Goal: Task Accomplishment & Management: Complete application form

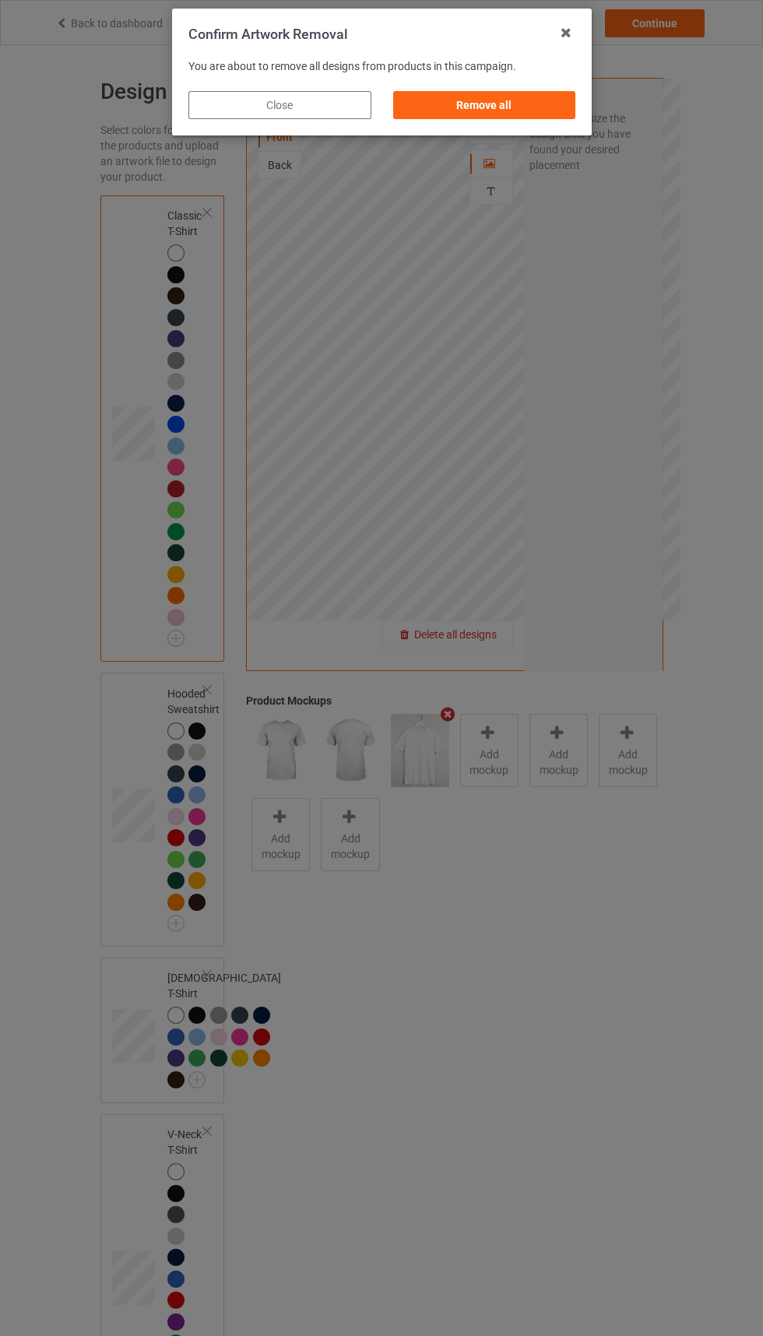
click at [519, 98] on div "Remove all" at bounding box center [483, 105] width 183 height 28
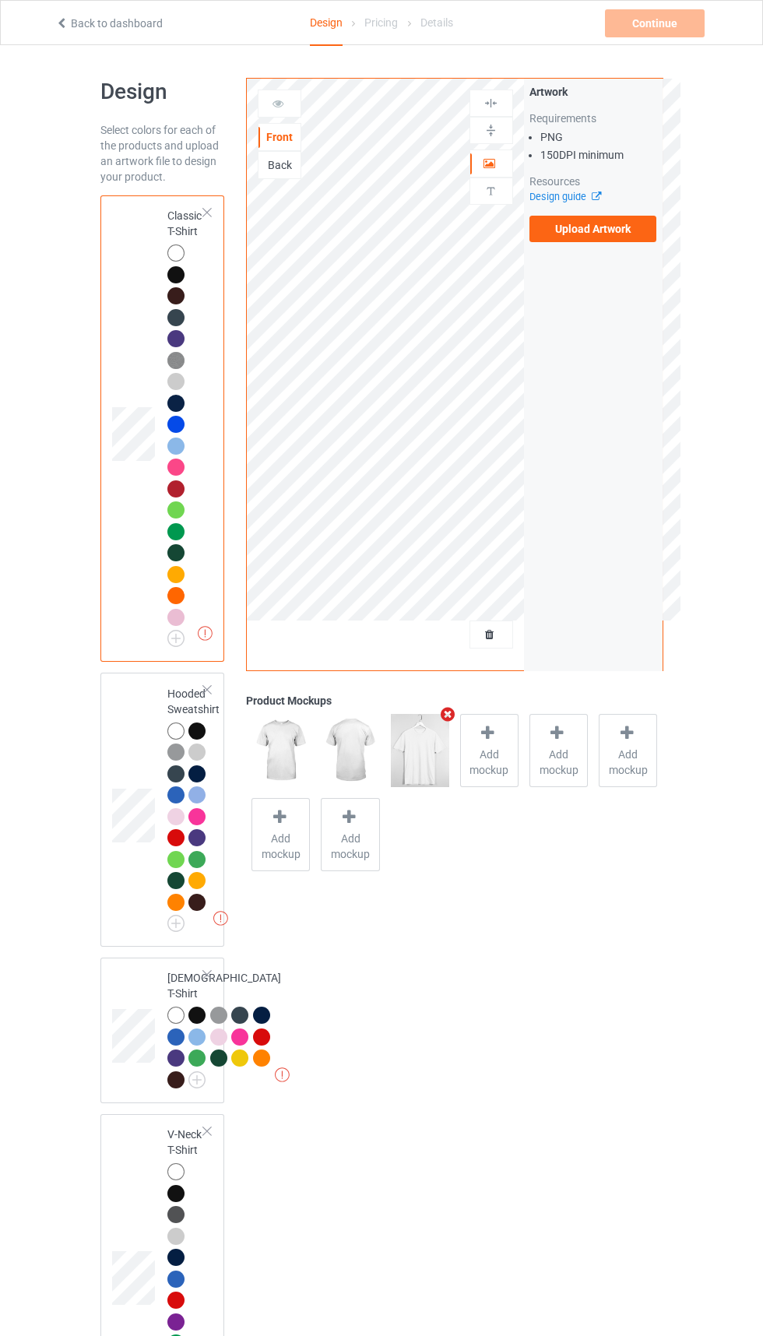
click at [603, 228] on label "Upload Artwork" at bounding box center [593, 229] width 128 height 26
click at [0, 0] on input "Upload Artwork" at bounding box center [0, 0] width 0 height 0
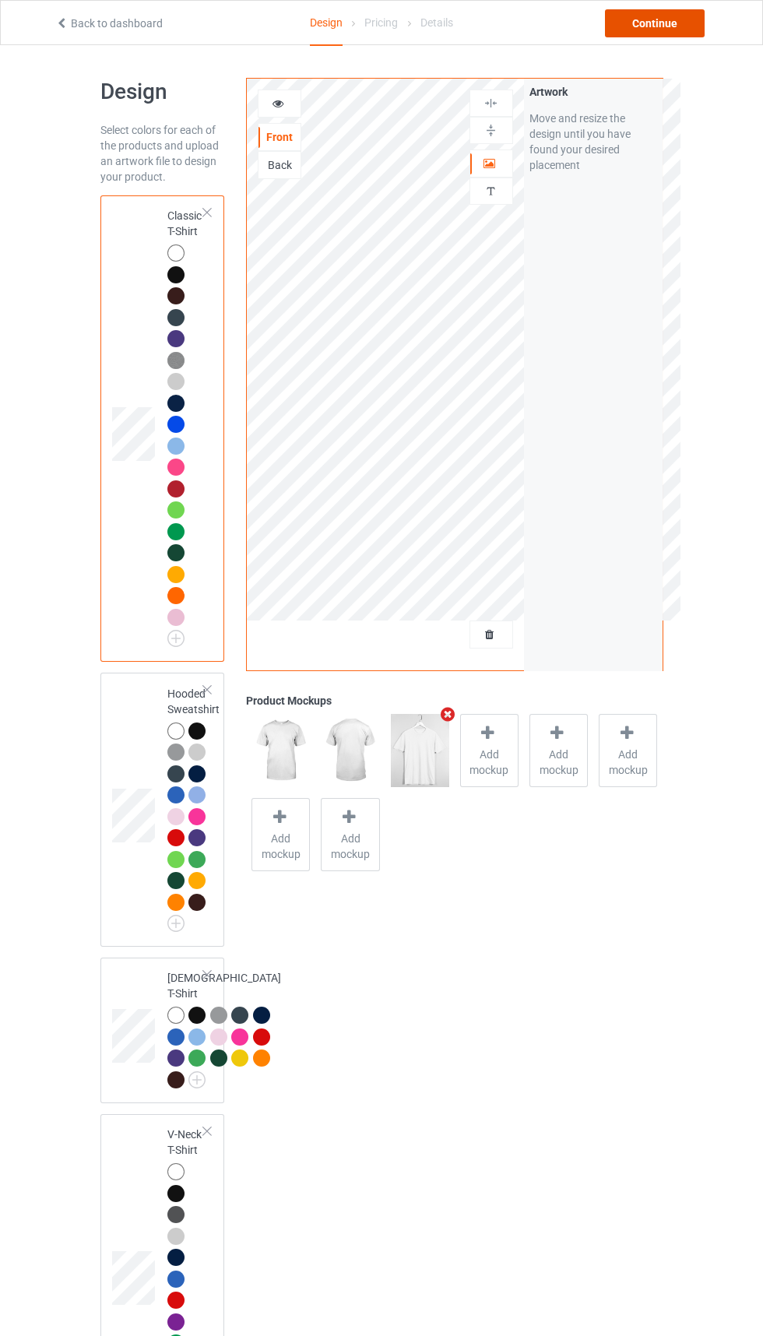
click at [673, 15] on div "Continue" at bounding box center [655, 23] width 100 height 28
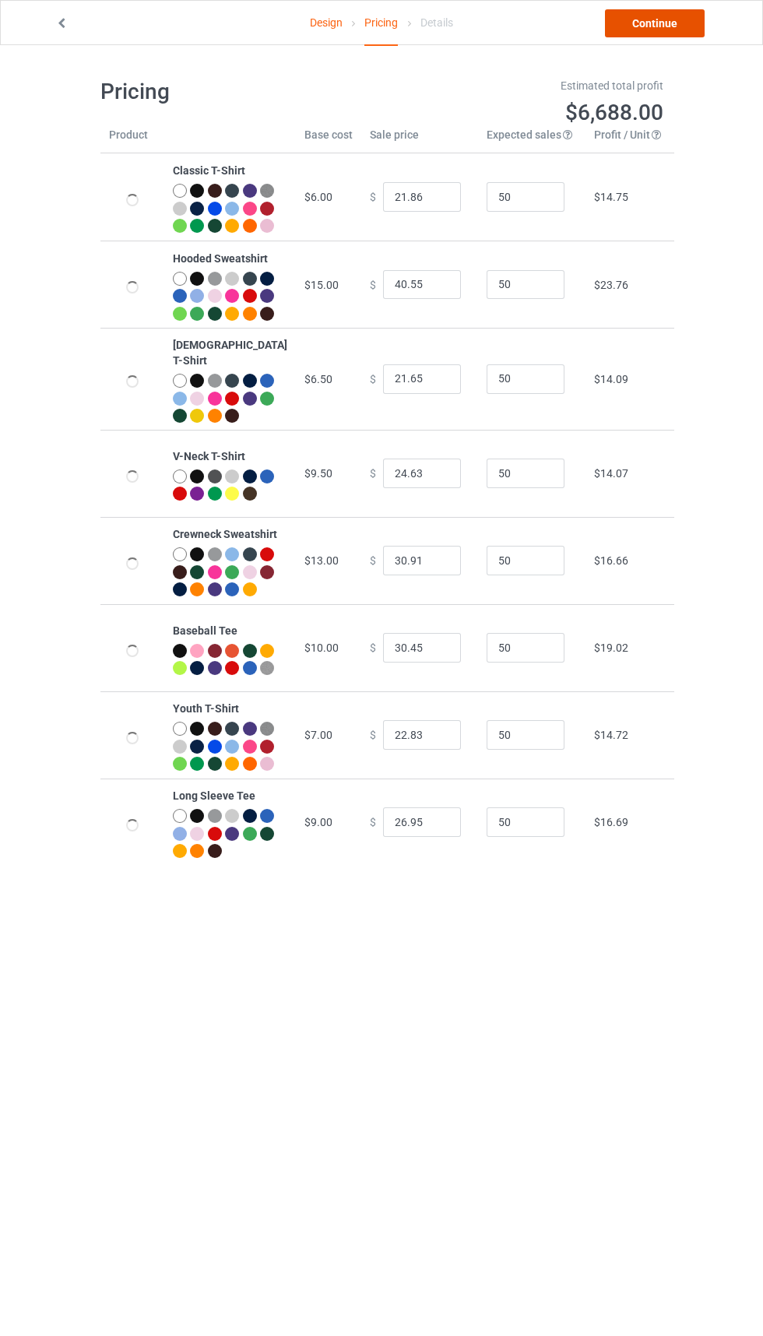
click at [670, 31] on link "Continue" at bounding box center [655, 23] width 100 height 28
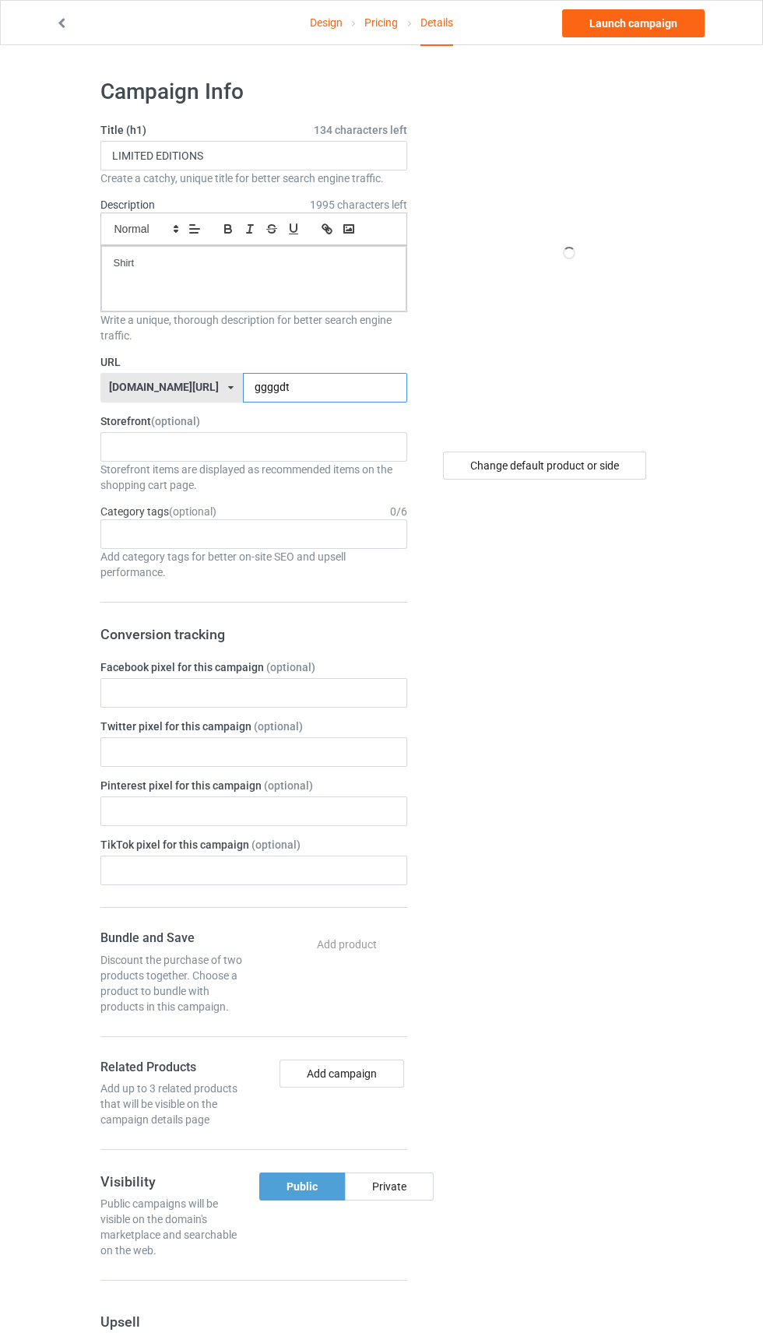
click at [324, 391] on input "ggggdt" at bounding box center [325, 388] width 164 height 30
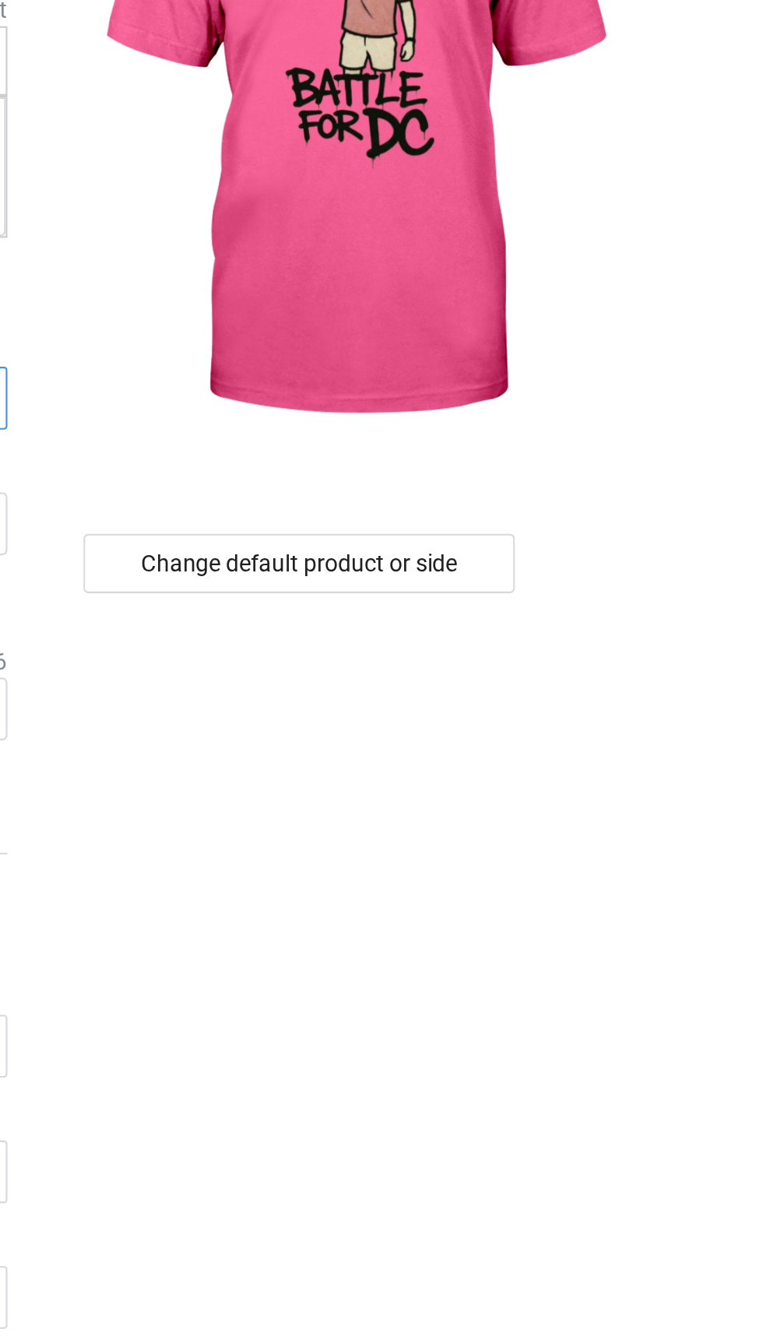
type input "ggggd6"
click at [624, 465] on div "Change default product or side" at bounding box center [544, 466] width 203 height 28
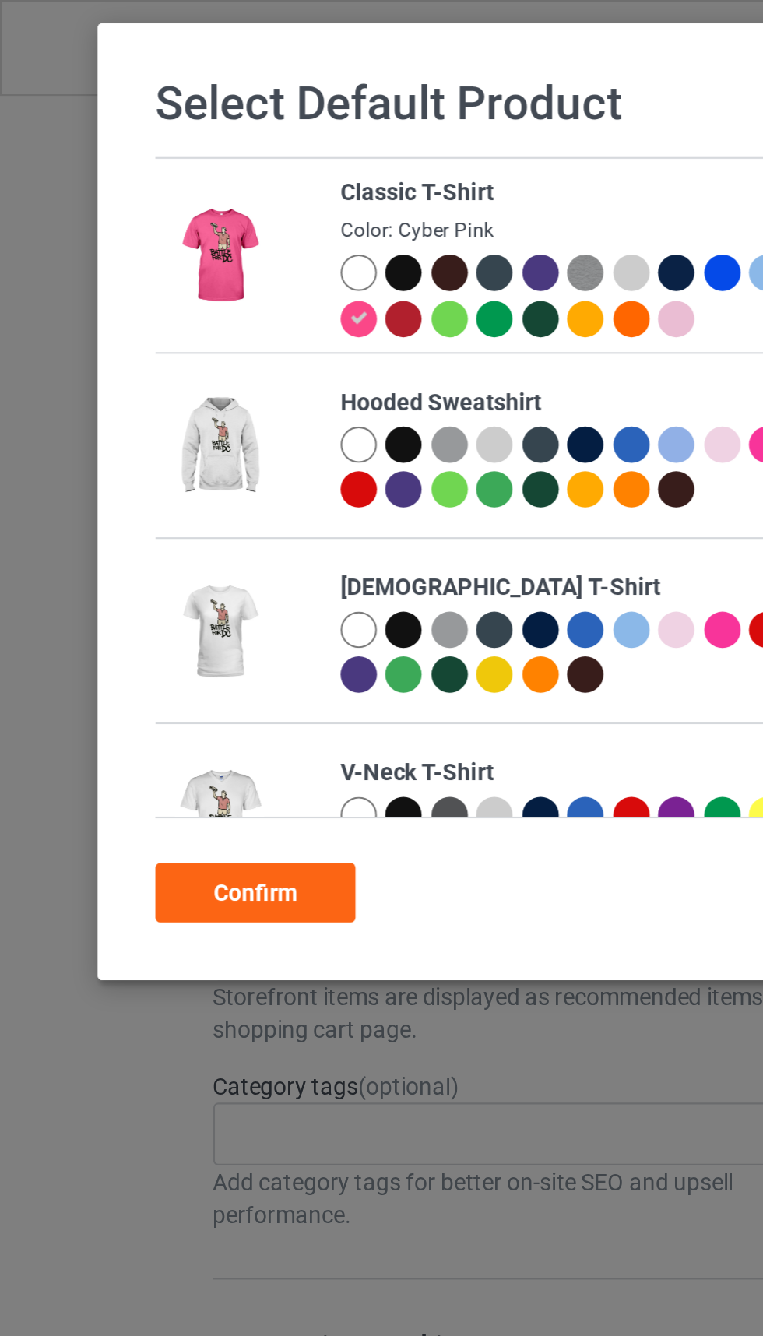
click at [171, 128] on div at bounding box center [168, 128] width 17 height 17
click at [128, 416] on div "Confirm" at bounding box center [120, 420] width 94 height 28
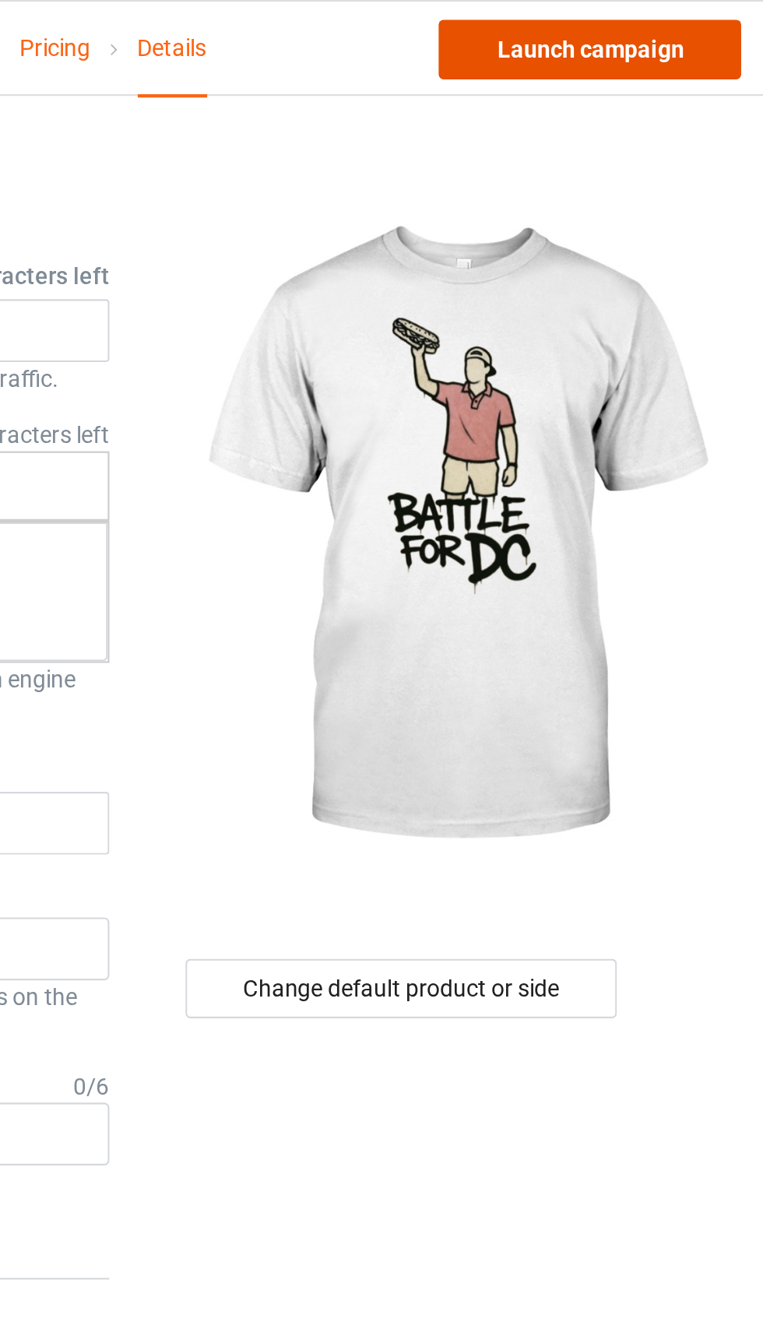
click at [666, 31] on link "Launch campaign" at bounding box center [633, 23] width 142 height 28
